Goal: Navigation & Orientation: Find specific page/section

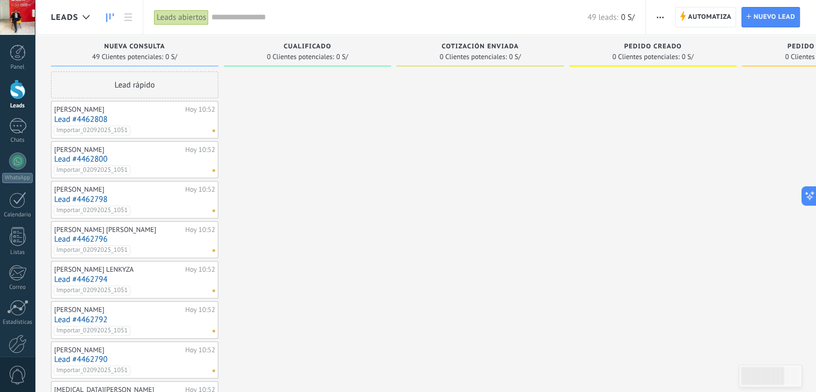
click at [163, 127] on div "Importar_02092025_1051" at bounding box center [132, 131] width 157 height 10
click at [313, 57] on span "0 Clientes potenciales:" at bounding box center [300, 57] width 67 height 6
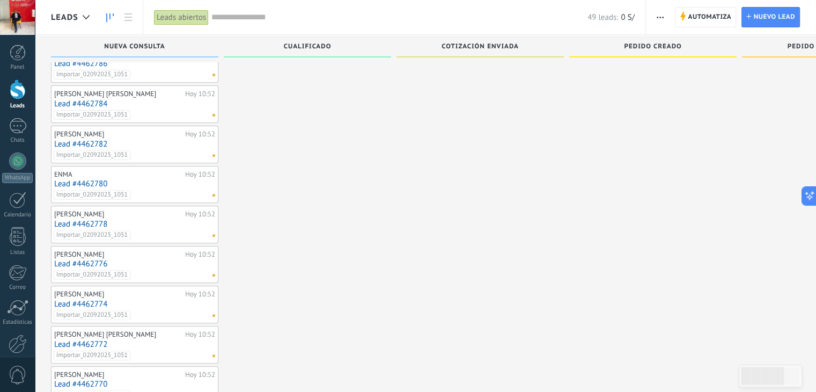
scroll to position [529, 0]
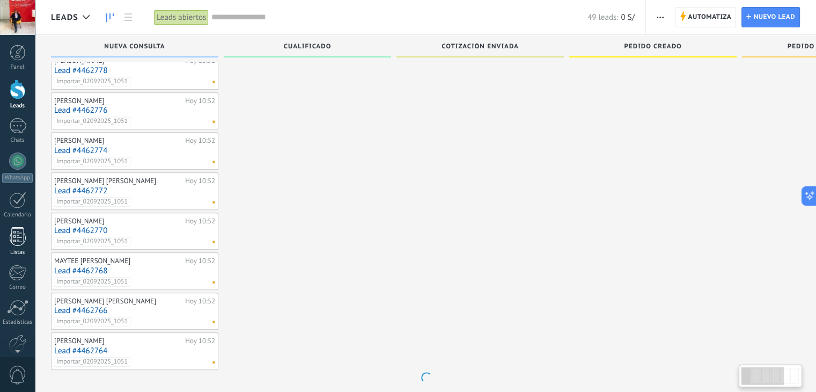
click at [21, 243] on div at bounding box center [18, 236] width 16 height 19
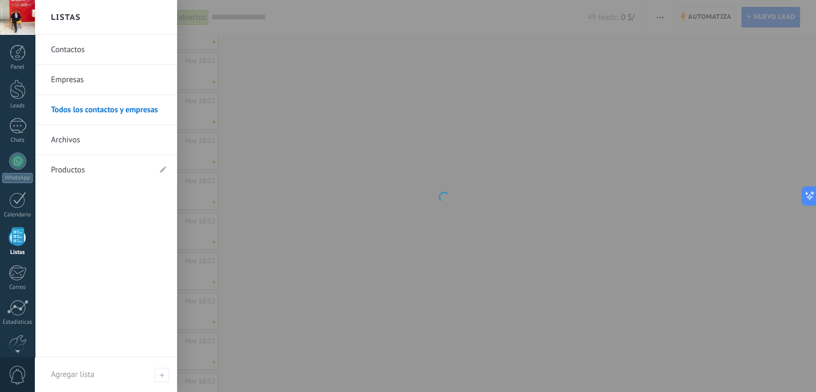
click at [90, 50] on link "Contactos" at bounding box center [108, 50] width 115 height 30
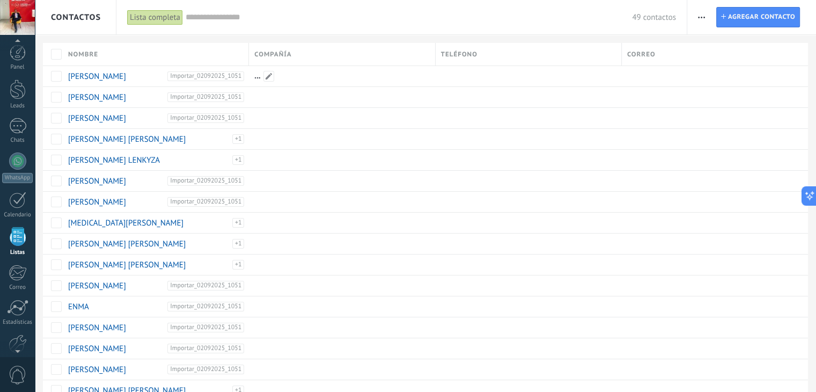
scroll to position [27, 0]
